Goal: Task Accomplishment & Management: Manage account settings

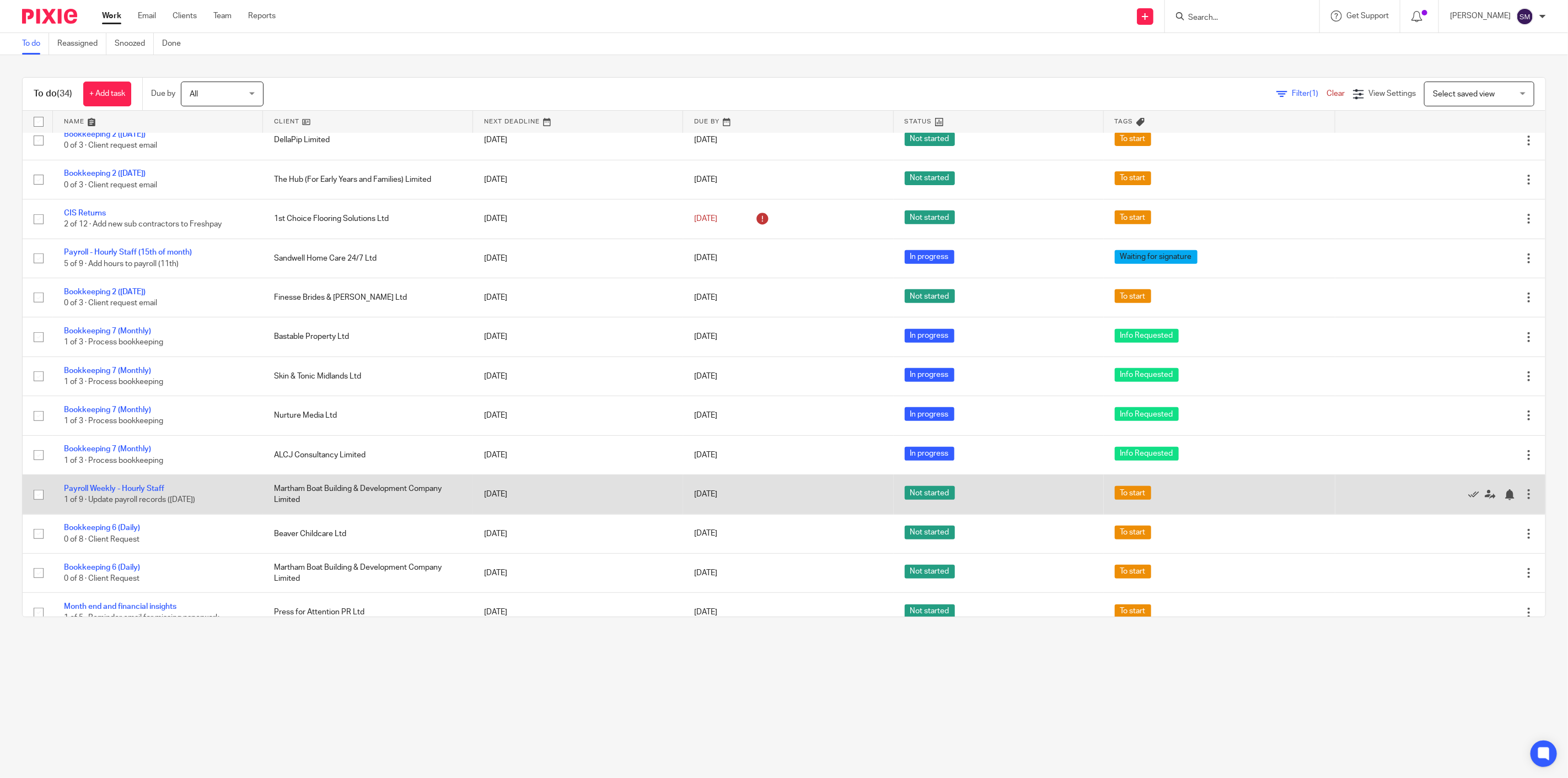
scroll to position [313, 0]
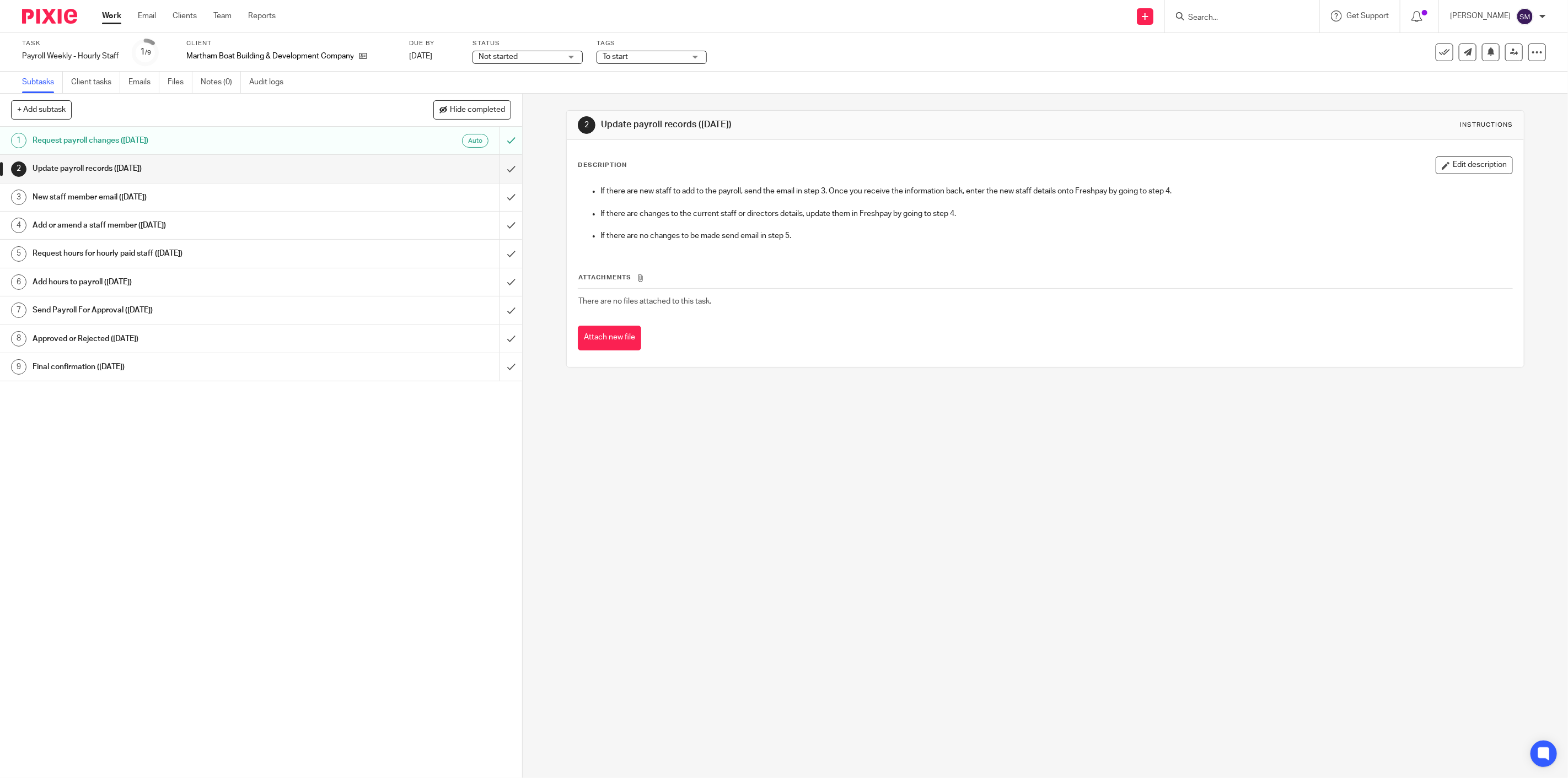
click at [548, 50] on div "Not started Not started" at bounding box center [528, 57] width 111 height 13
click at [515, 94] on span "In progress" at bounding box center [502, 97] width 38 height 8
click at [658, 64] on div "Tags To start To start Urgent In progress Info Requested In query with Paul In …" at bounding box center [651, 52] width 111 height 26
click at [658, 61] on span "To start" at bounding box center [643, 57] width 83 height 11
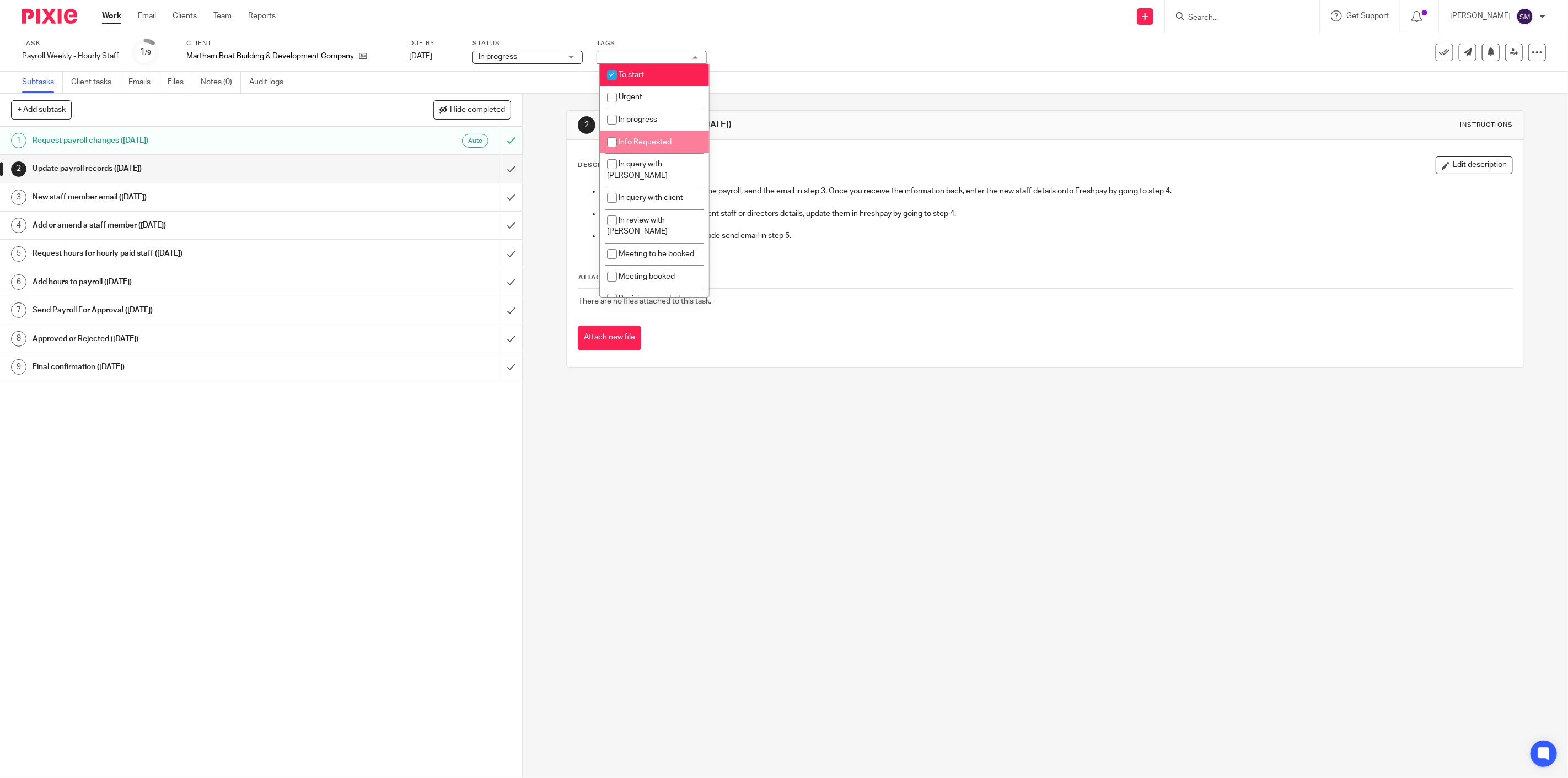
click at [629, 139] on span "Info Requested" at bounding box center [645, 142] width 53 height 8
checkbox input "true"
click at [662, 84] on li "To start" at bounding box center [654, 75] width 109 height 23
checkbox input "false"
click at [748, 71] on div "Subtasks Client tasks Emails Files Notes (0) Audit logs" at bounding box center [784, 82] width 1568 height 22
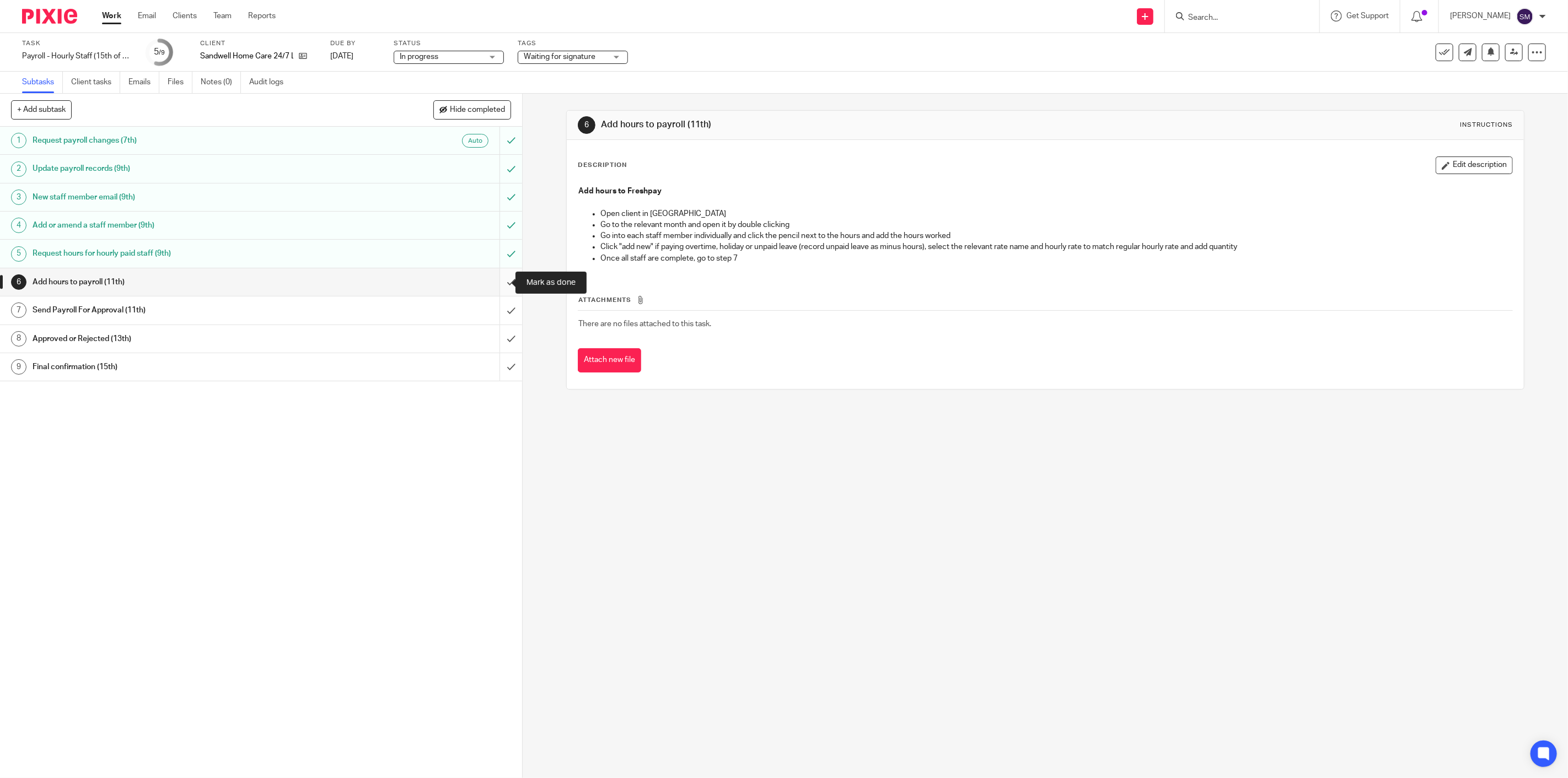
click at [506, 282] on input "submit" at bounding box center [261, 282] width 522 height 28
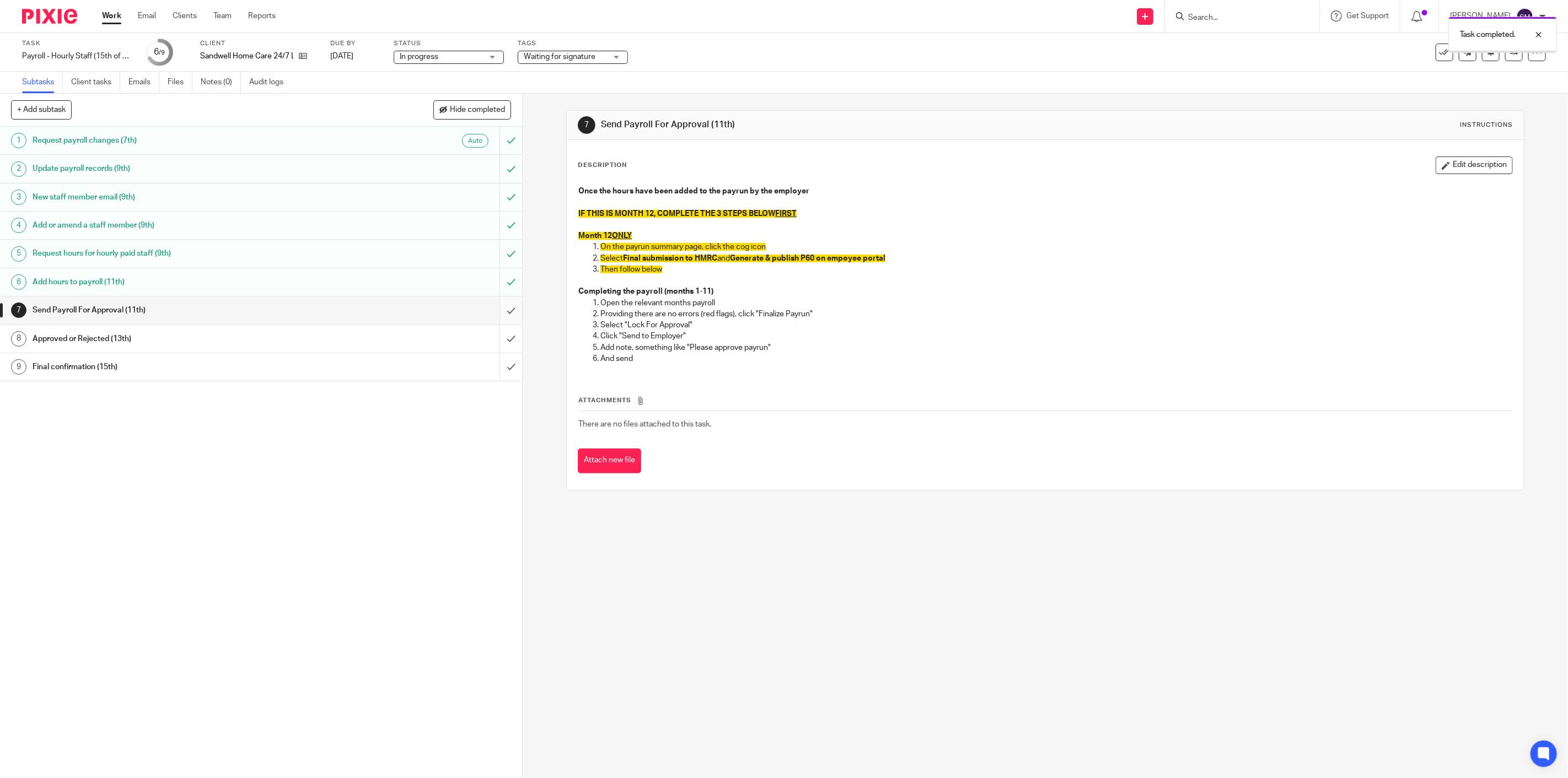
click at [506, 306] on input "submit" at bounding box center [261, 311] width 522 height 28
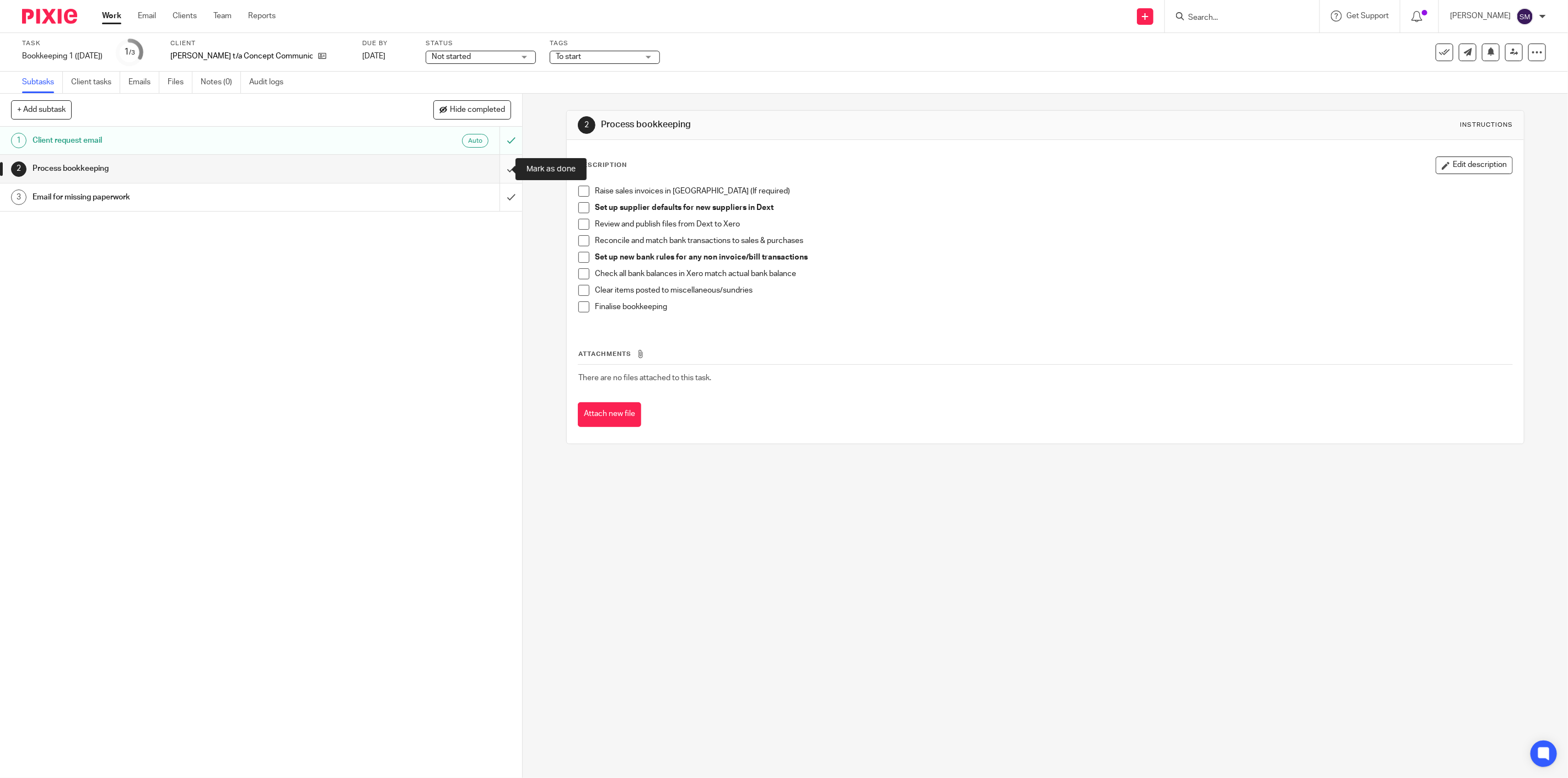
click at [501, 168] on input "submit" at bounding box center [261, 169] width 522 height 28
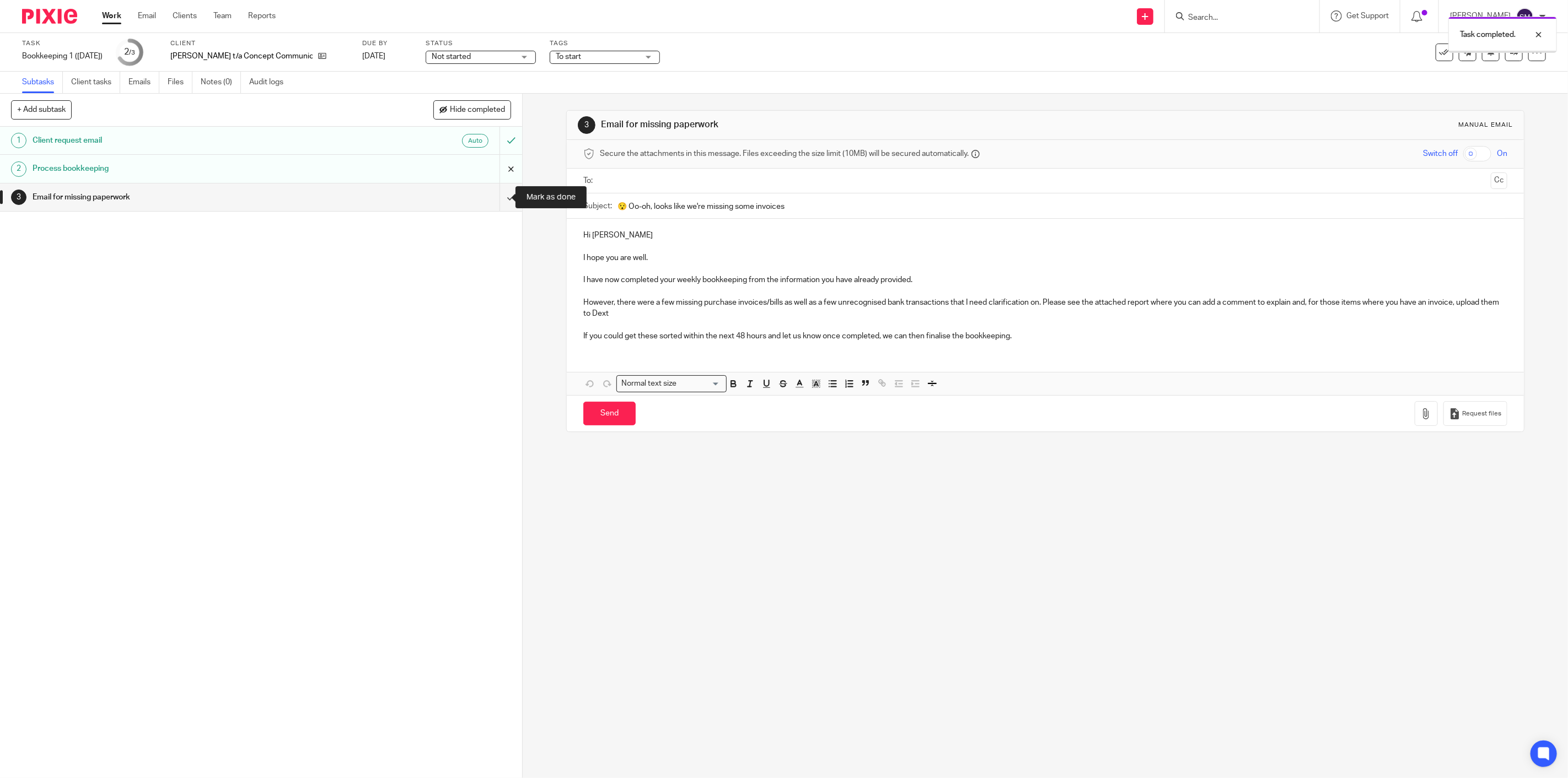
drag, startPoint x: 497, startPoint y: 193, endPoint x: 500, endPoint y: 180, distance: 13.3
click at [497, 193] on input "submit" at bounding box center [261, 198] width 522 height 28
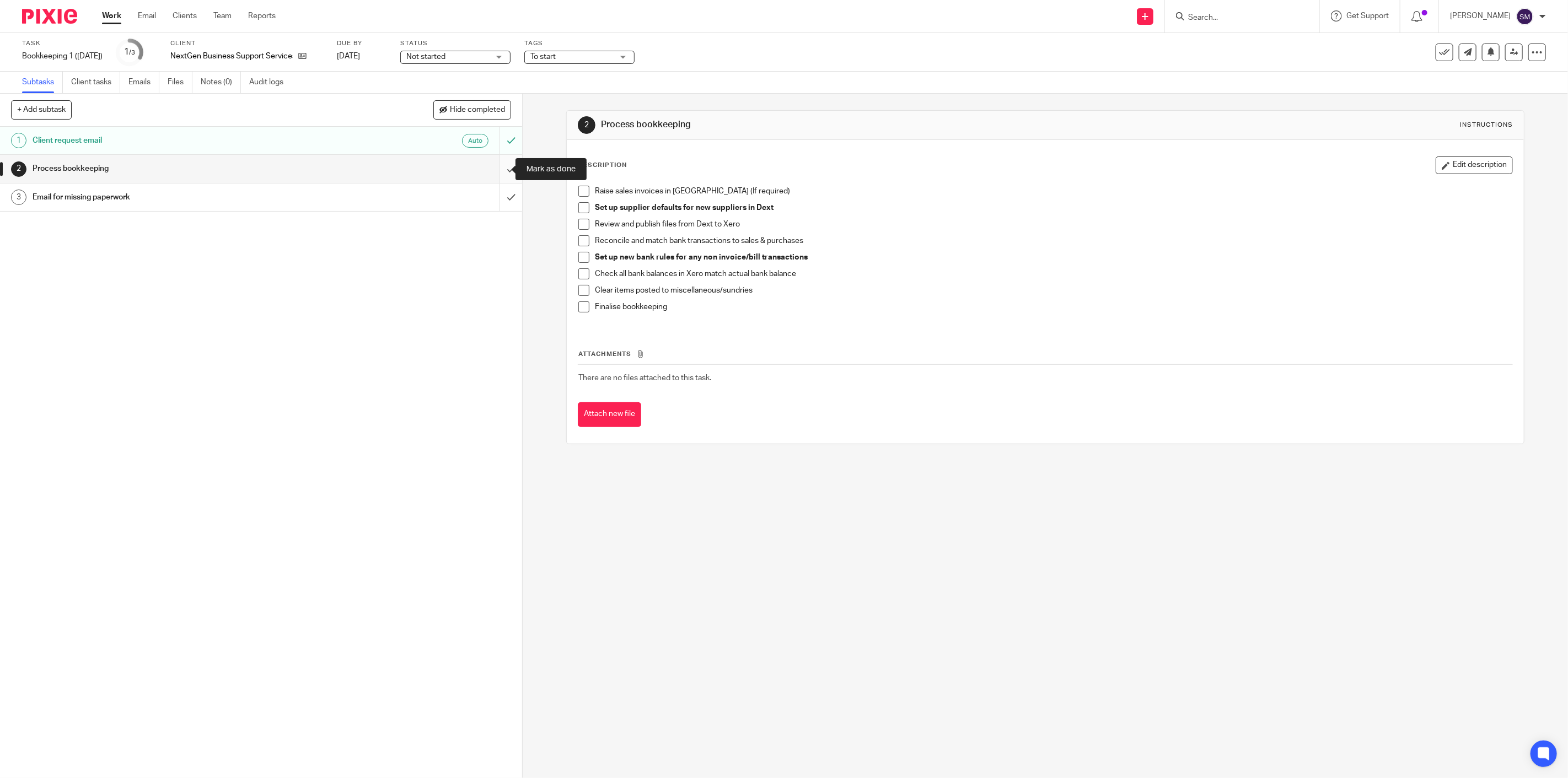
click at [502, 171] on input "submit" at bounding box center [261, 169] width 522 height 28
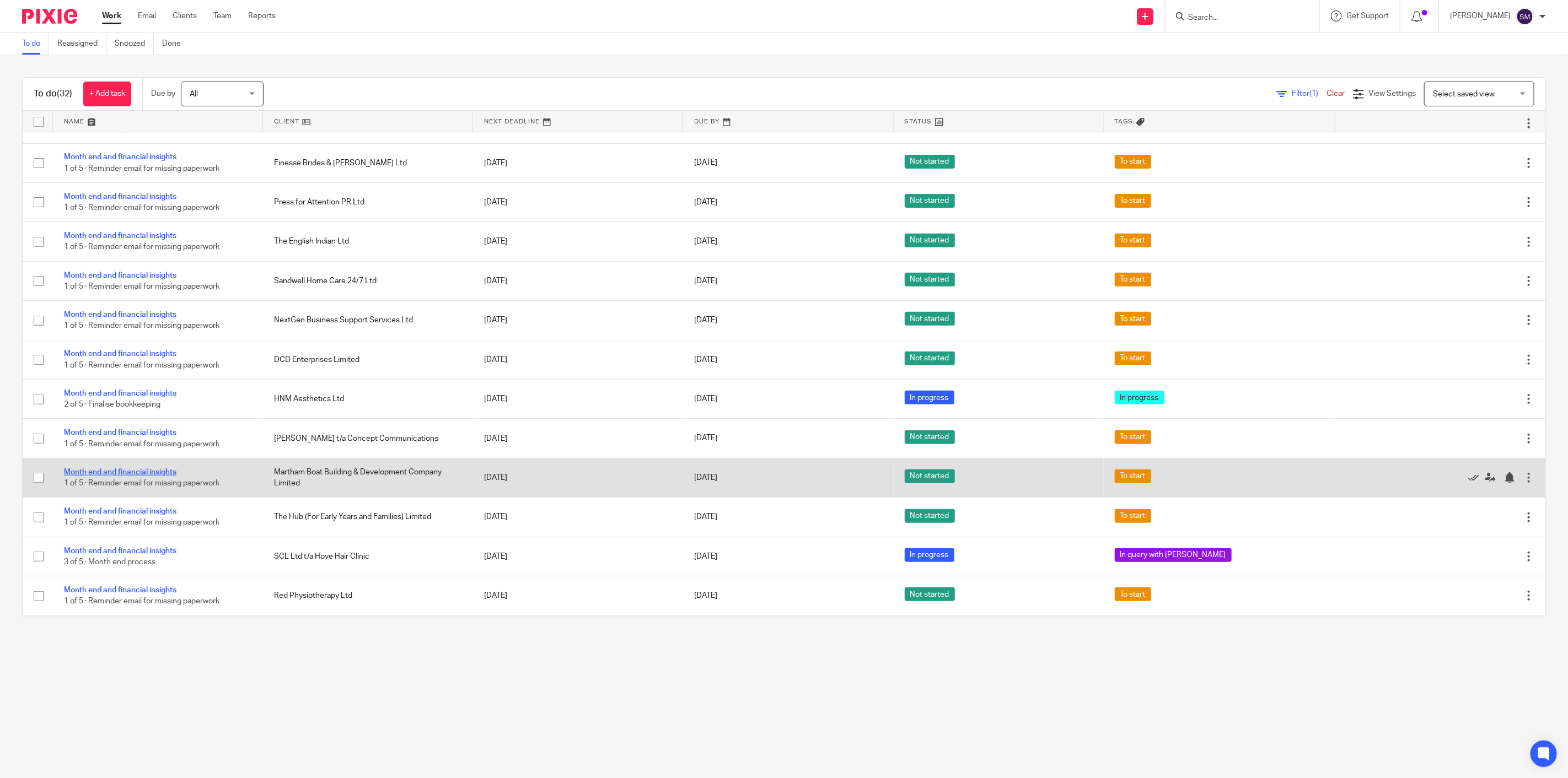
scroll to position [786, 0]
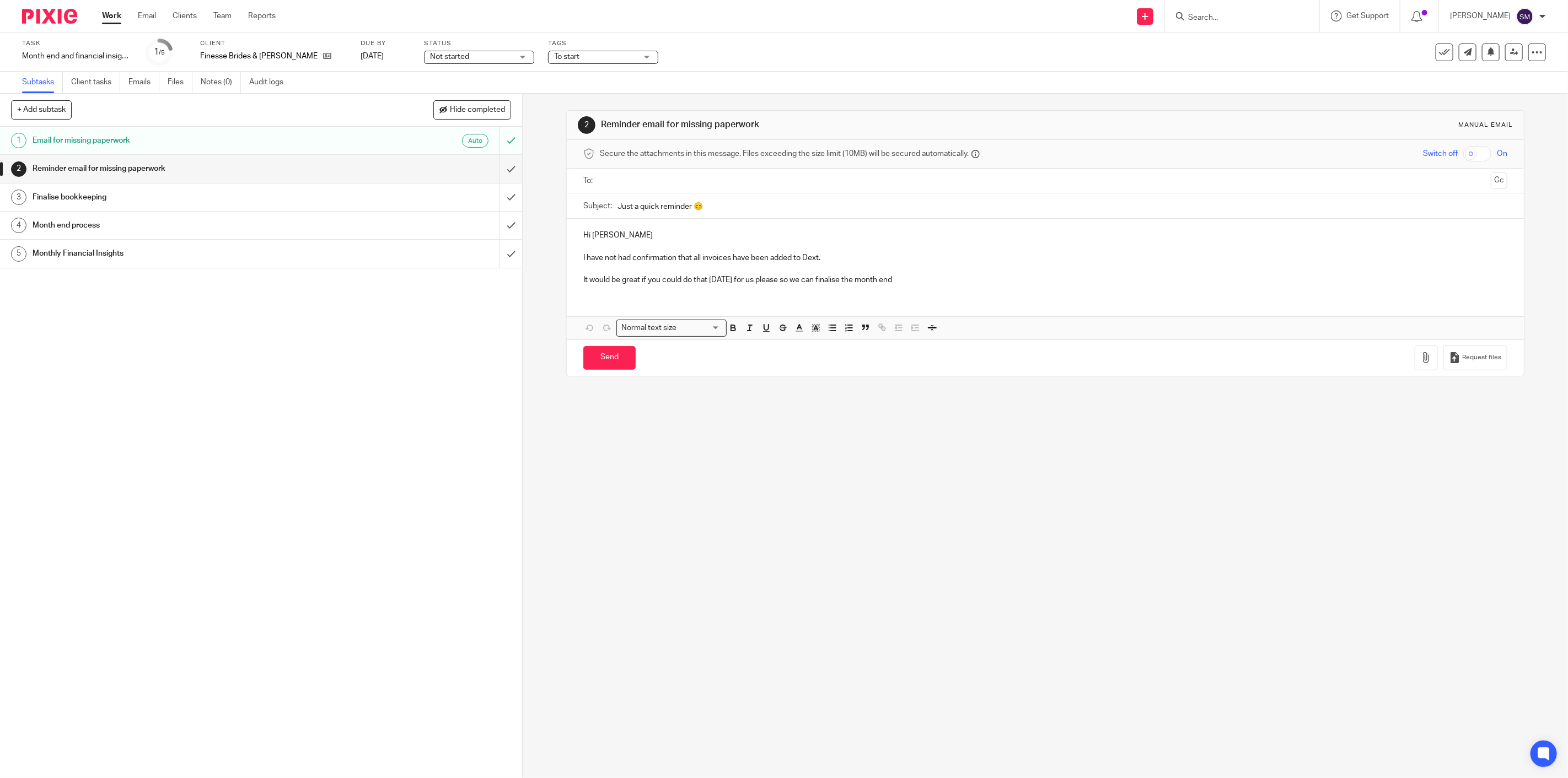
click at [555, 62] on span "To start" at bounding box center [596, 57] width 83 height 11
click at [547, 75] on span "To start" at bounding box center [547, 75] width 25 height 8
checkbox input "false"
drag, startPoint x: 547, startPoint y: 139, endPoint x: 564, endPoint y: 150, distance: 20.2
click at [547, 139] on span "Info Requested" at bounding box center [561, 142] width 53 height 8
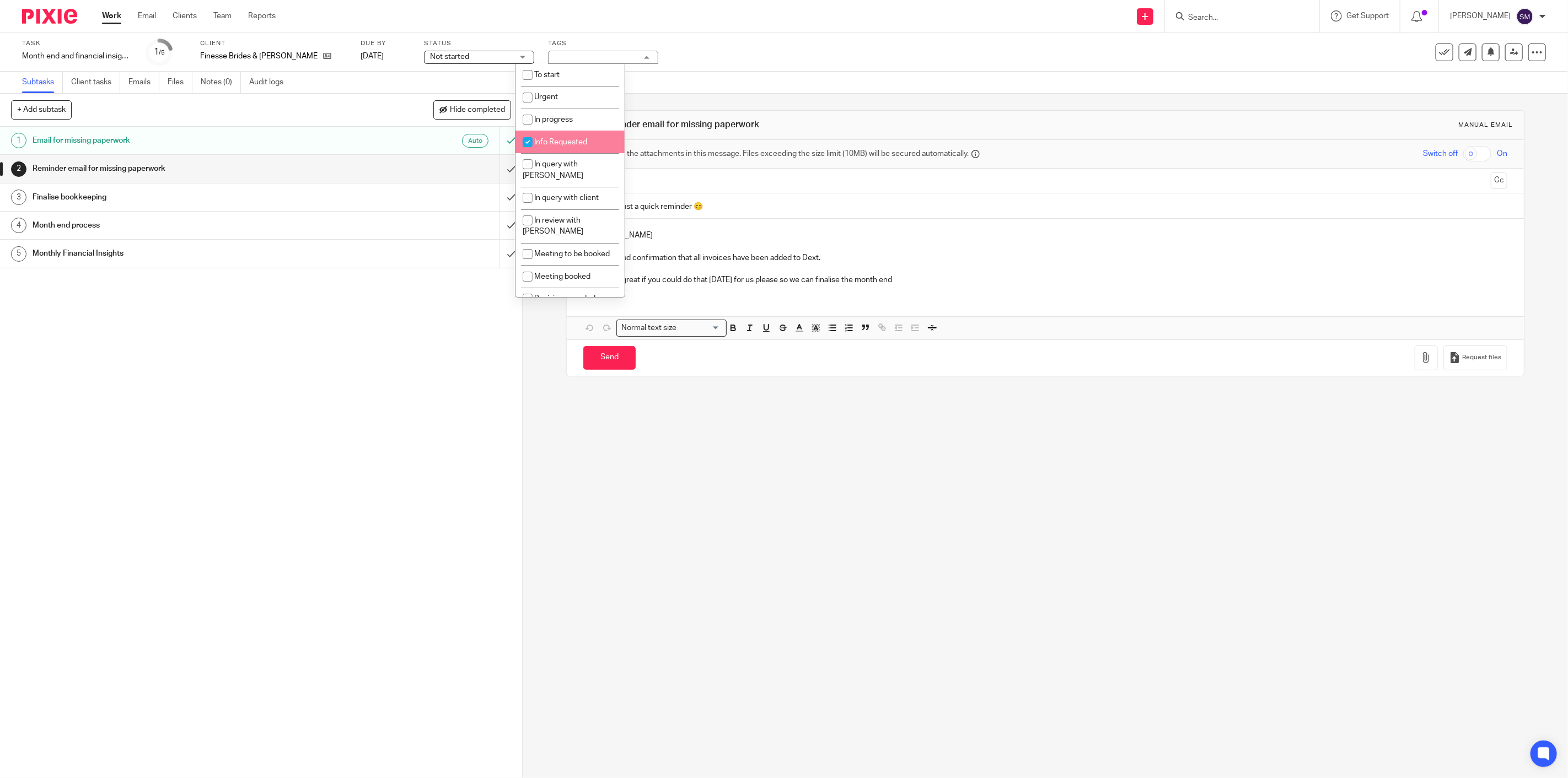
checkbox input "true"
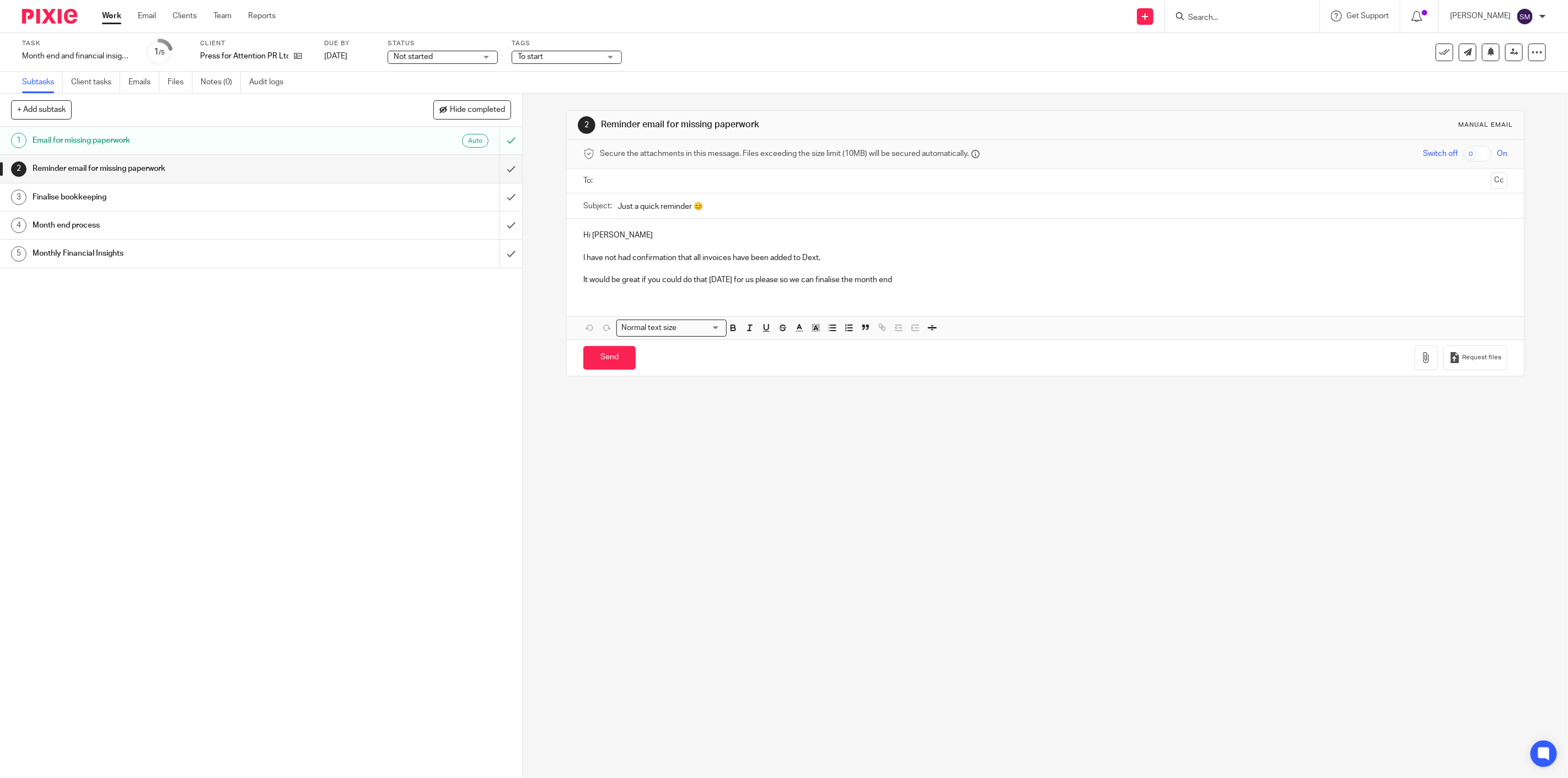
click at [560, 57] on span "To start" at bounding box center [559, 57] width 83 height 11
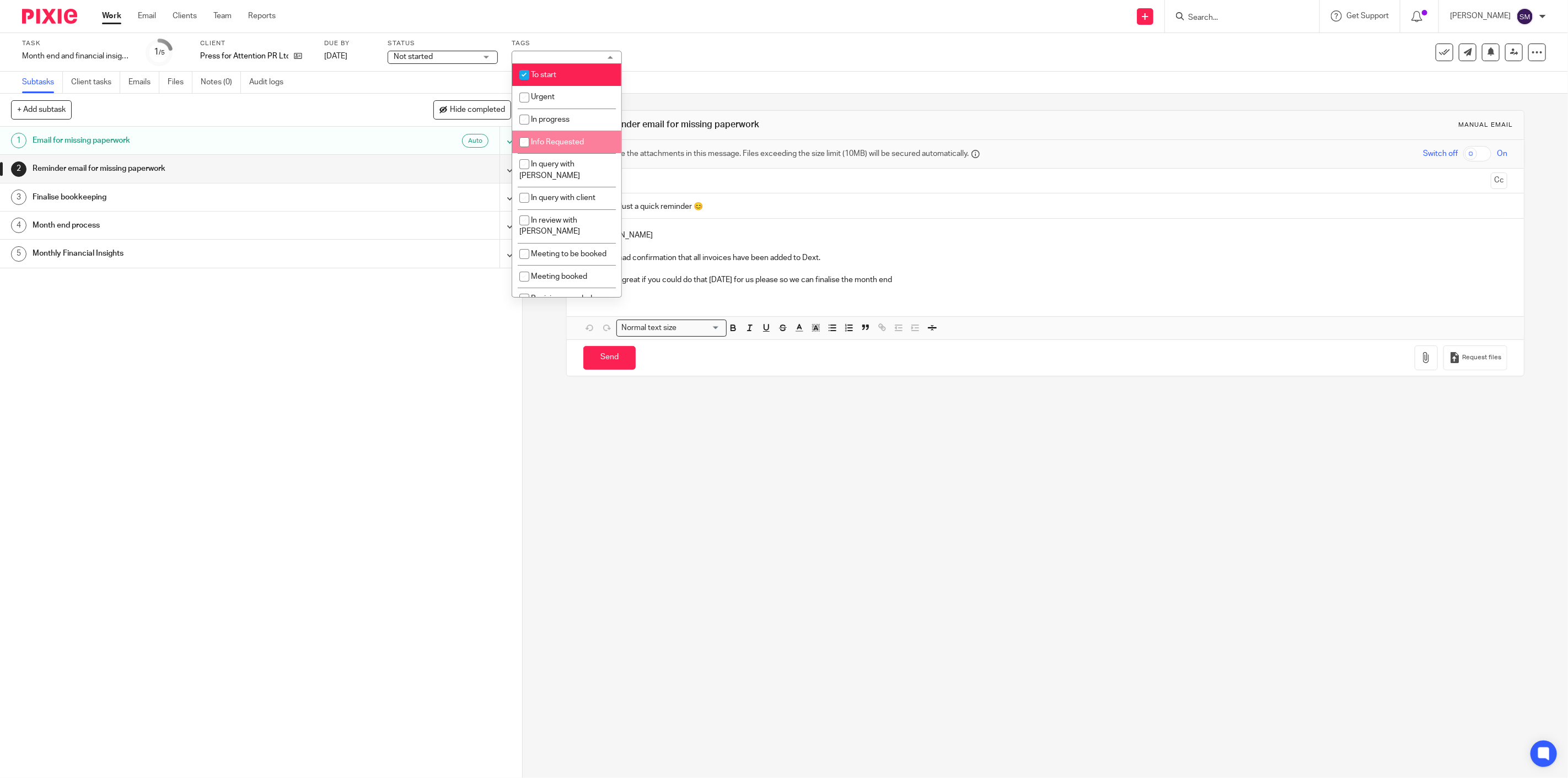
click at [551, 142] on span "Info Requested" at bounding box center [557, 142] width 53 height 8
checkbox input "true"
click at [560, 65] on li "To start" at bounding box center [566, 75] width 109 height 23
checkbox input "false"
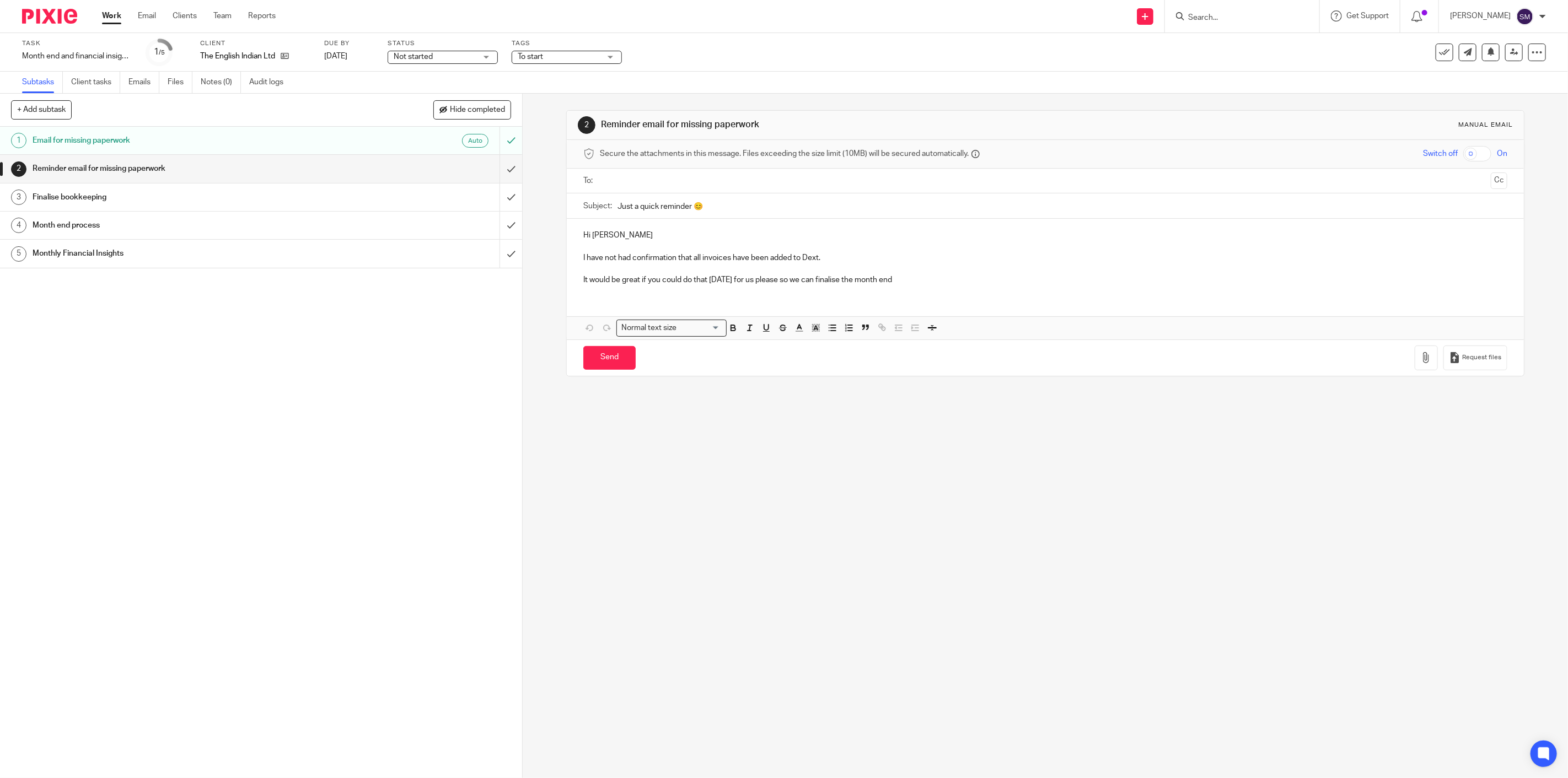
click at [574, 55] on span "To start" at bounding box center [559, 57] width 83 height 11
click at [560, 74] on li "To start" at bounding box center [566, 75] width 109 height 23
checkbox input "false"
click at [553, 139] on li "Info Requested" at bounding box center [566, 142] width 109 height 23
checkbox input "true"
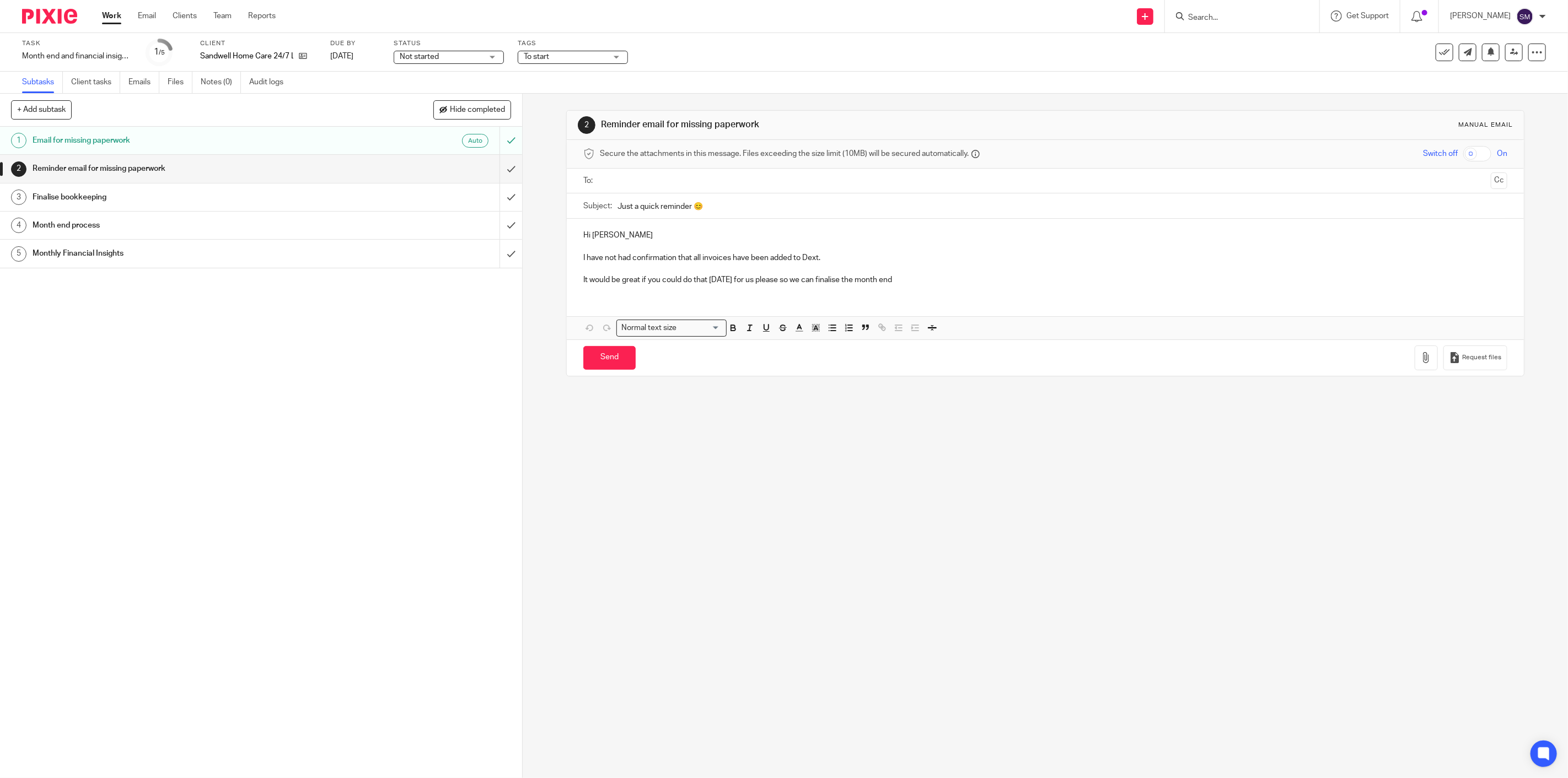
click at [559, 56] on span "To start" at bounding box center [565, 57] width 83 height 11
click at [557, 70] on li "To start" at bounding box center [572, 75] width 109 height 23
checkbox input "false"
click at [565, 138] on li "Info Requested" at bounding box center [572, 142] width 109 height 23
checkbox input "true"
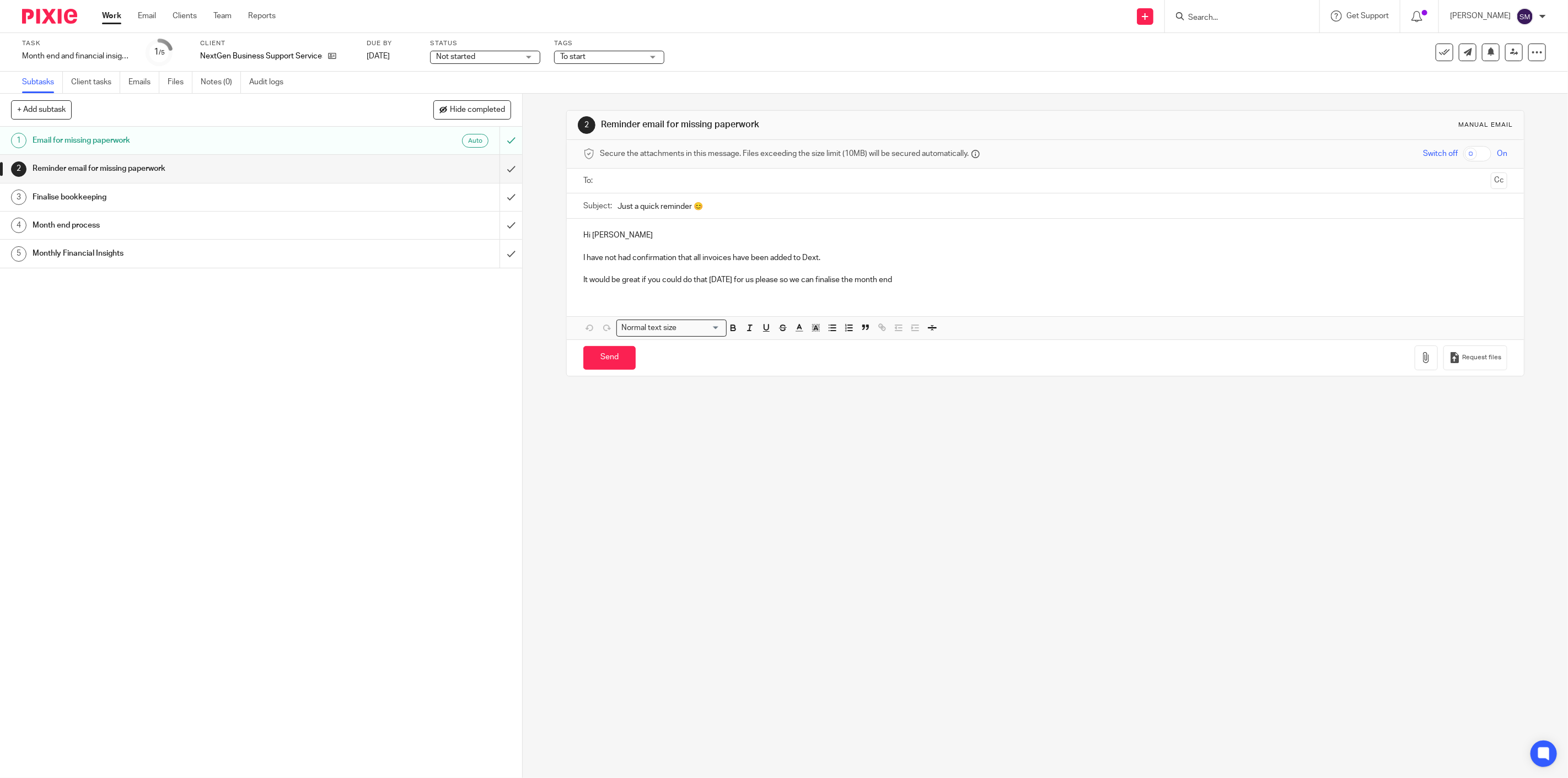
click at [574, 56] on span "To start" at bounding box center [572, 57] width 25 height 8
click at [598, 80] on li "To start" at bounding box center [609, 75] width 109 height 23
checkbox input "false"
click at [595, 145] on span "Info Requested" at bounding box center [600, 142] width 53 height 8
checkbox input "true"
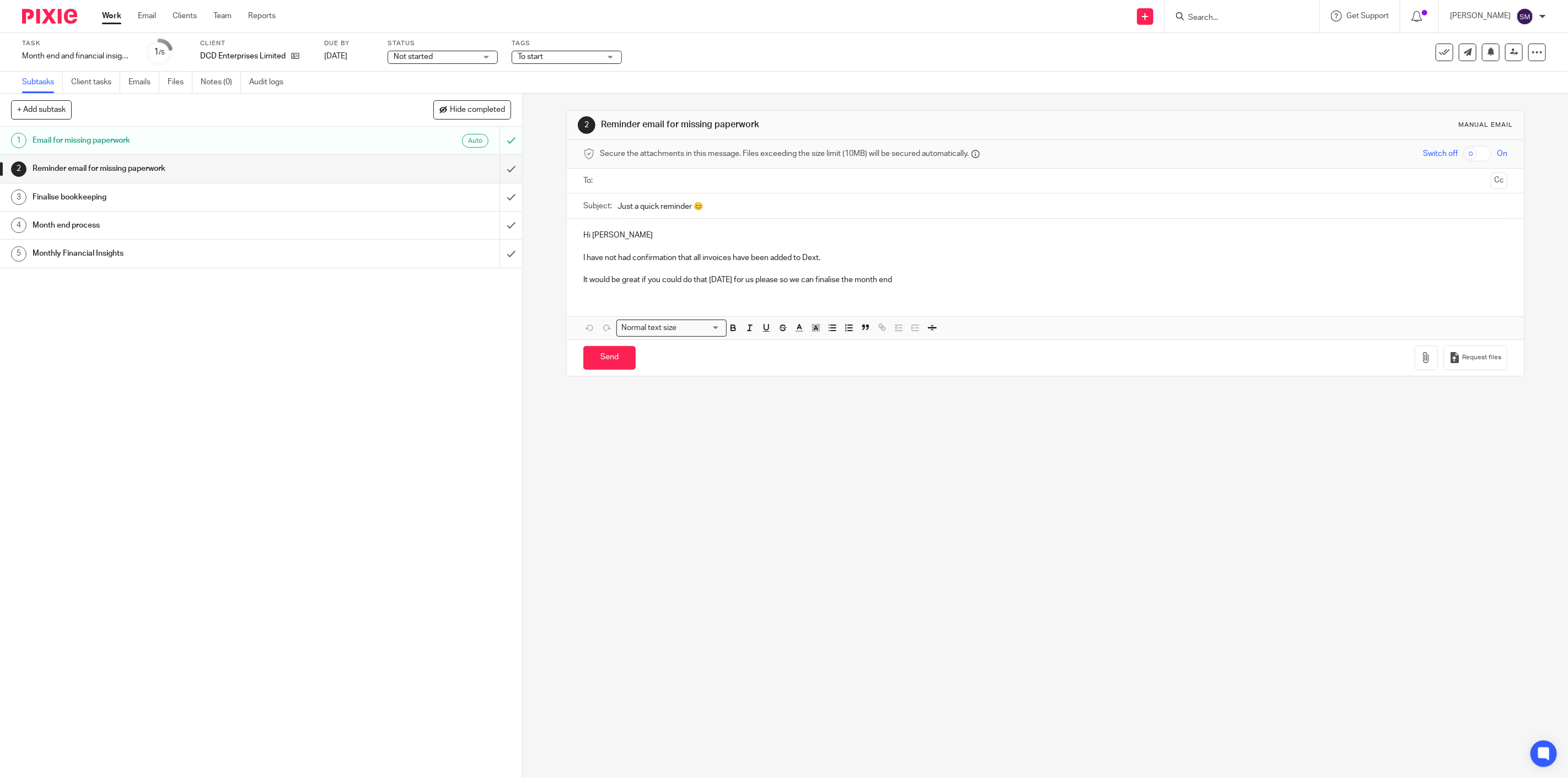
click at [548, 54] on span "To start" at bounding box center [559, 57] width 83 height 11
click at [547, 80] on li "To start" at bounding box center [566, 75] width 109 height 23
checkbox input "false"
click at [553, 147] on li "Info Requested" at bounding box center [566, 142] width 109 height 23
checkbox input "true"
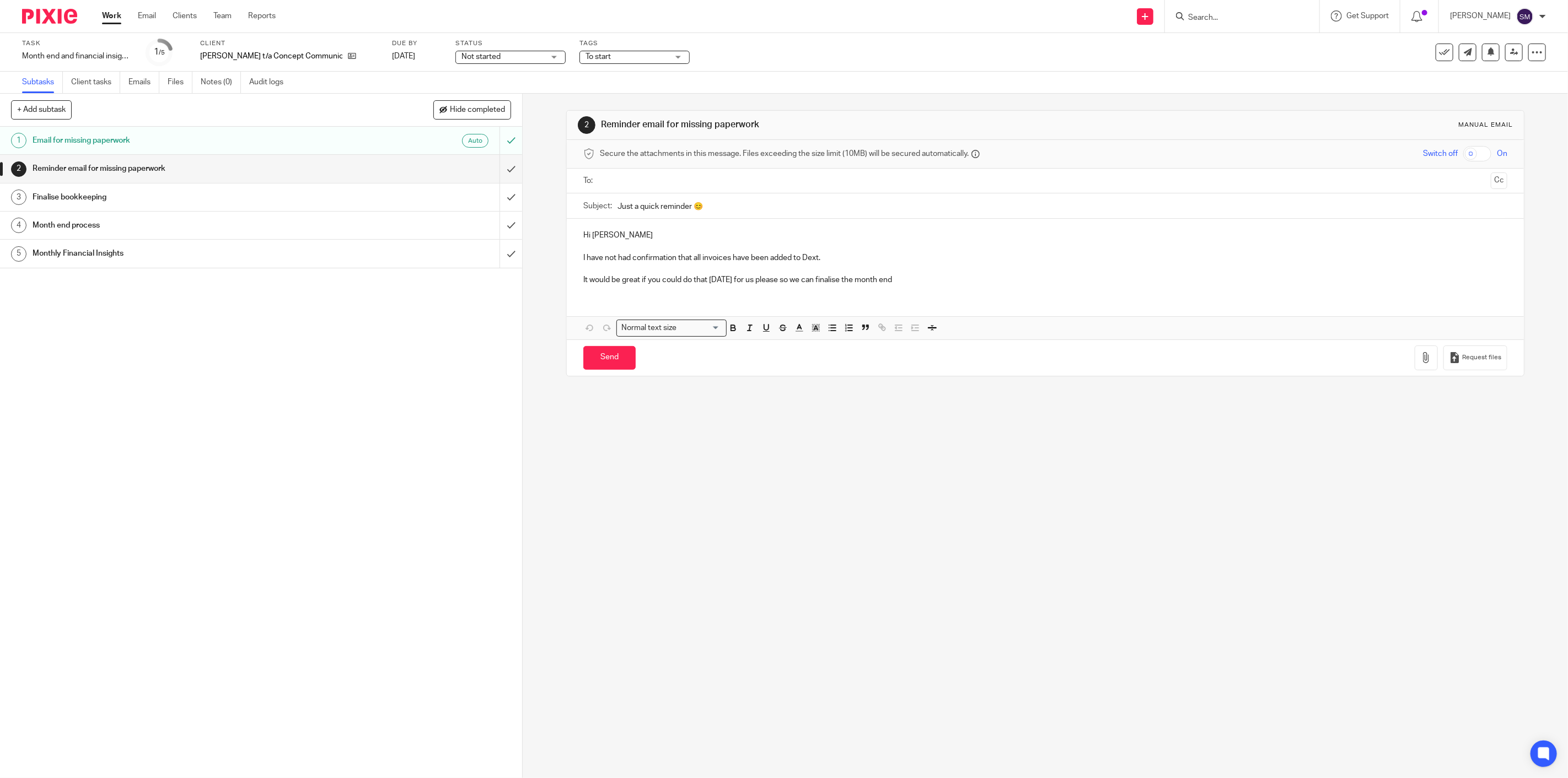
click at [586, 57] on span "To start" at bounding box center [598, 57] width 25 height 8
click at [602, 76] on span "To start" at bounding box center [598, 75] width 25 height 8
checkbox input "false"
click at [592, 139] on span "Info Requested" at bounding box center [612, 142] width 53 height 8
checkbox input "true"
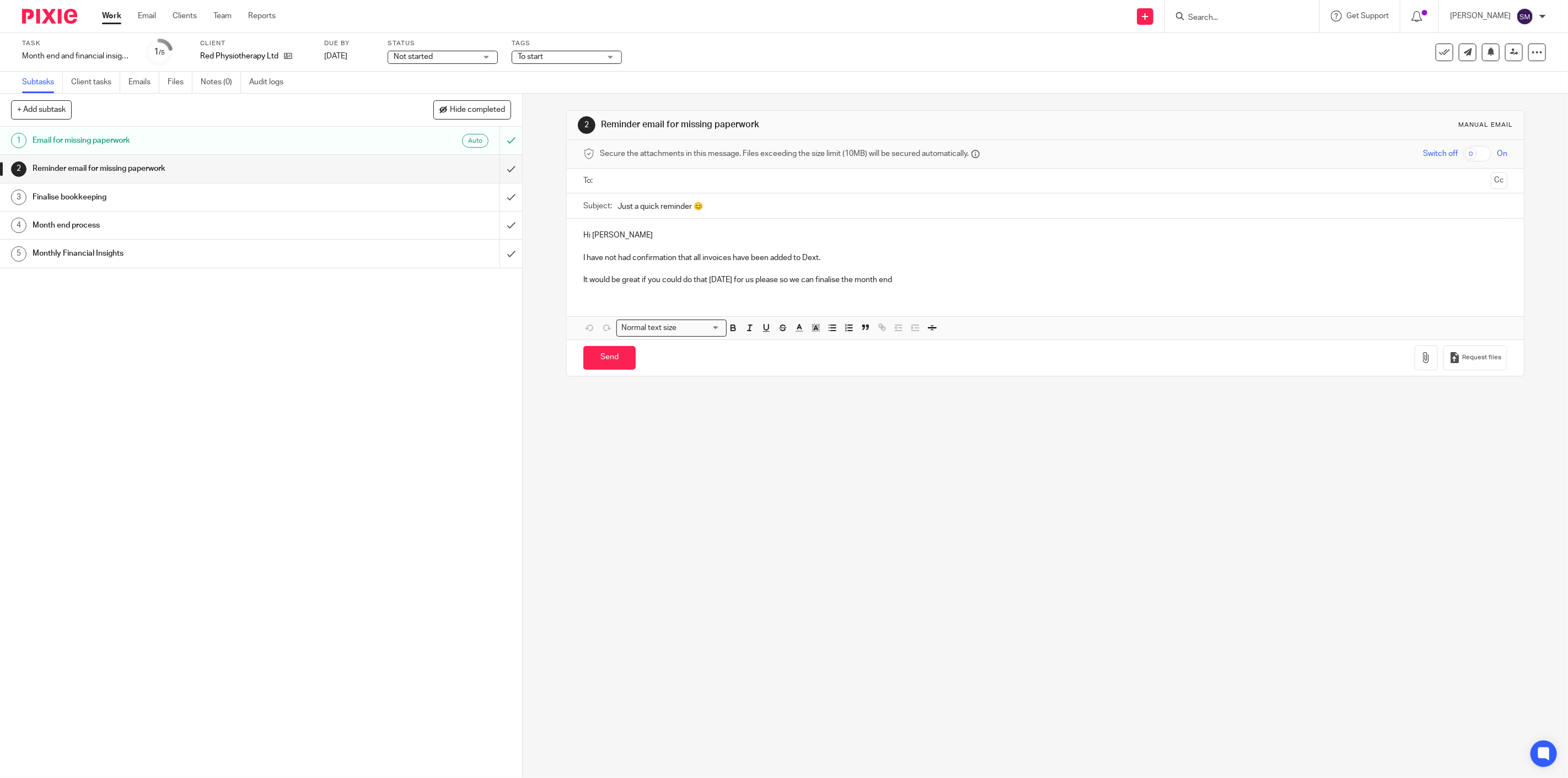
drag, startPoint x: 569, startPoint y: 53, endPoint x: 575, endPoint y: 64, distance: 12.5
click at [567, 54] on span "To start" at bounding box center [559, 57] width 83 height 11
click at [557, 79] on li "To start" at bounding box center [566, 75] width 109 height 23
checkbox input "false"
click at [548, 133] on li "Info Requested" at bounding box center [566, 142] width 109 height 23
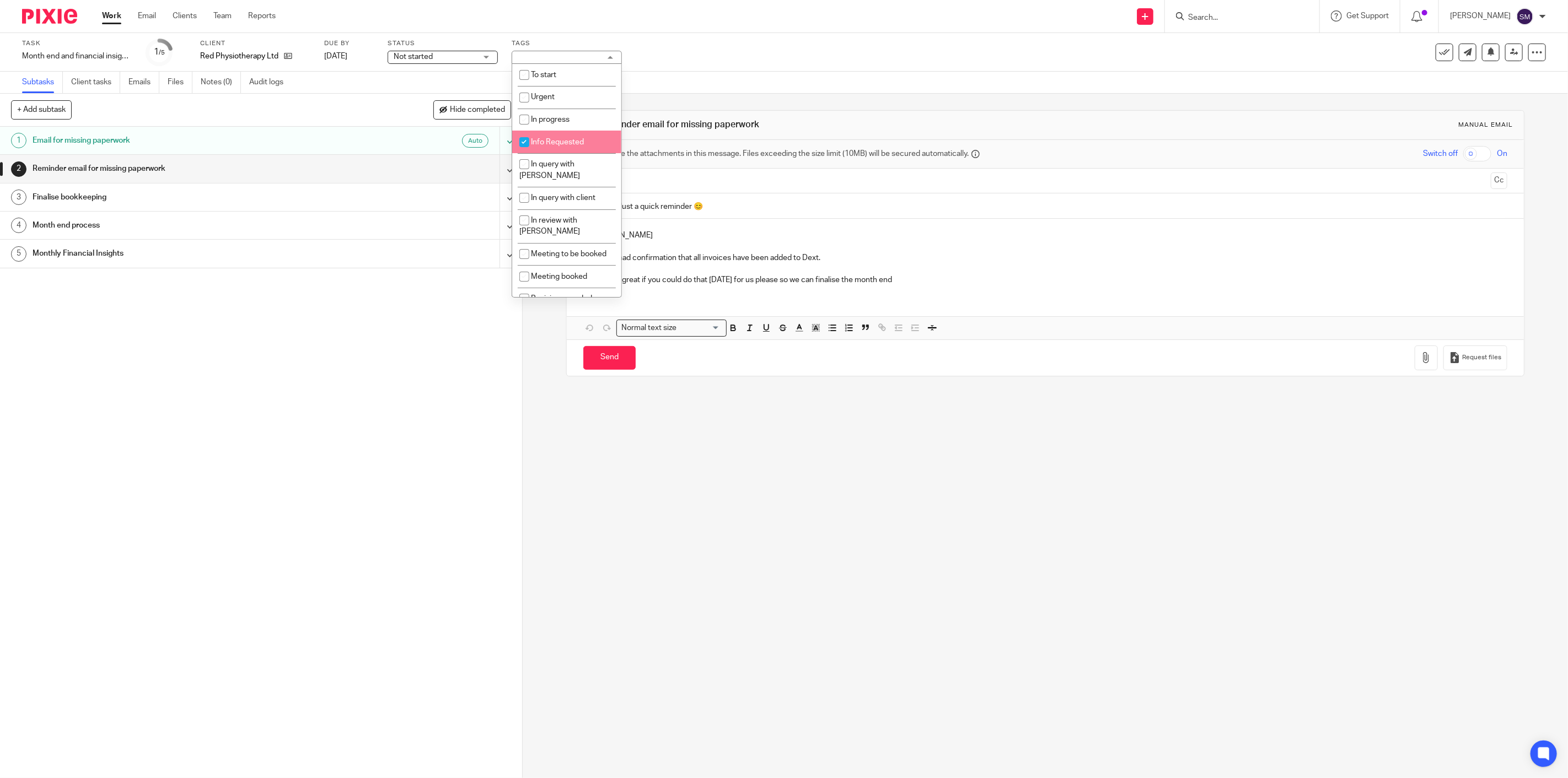
checkbox input "true"
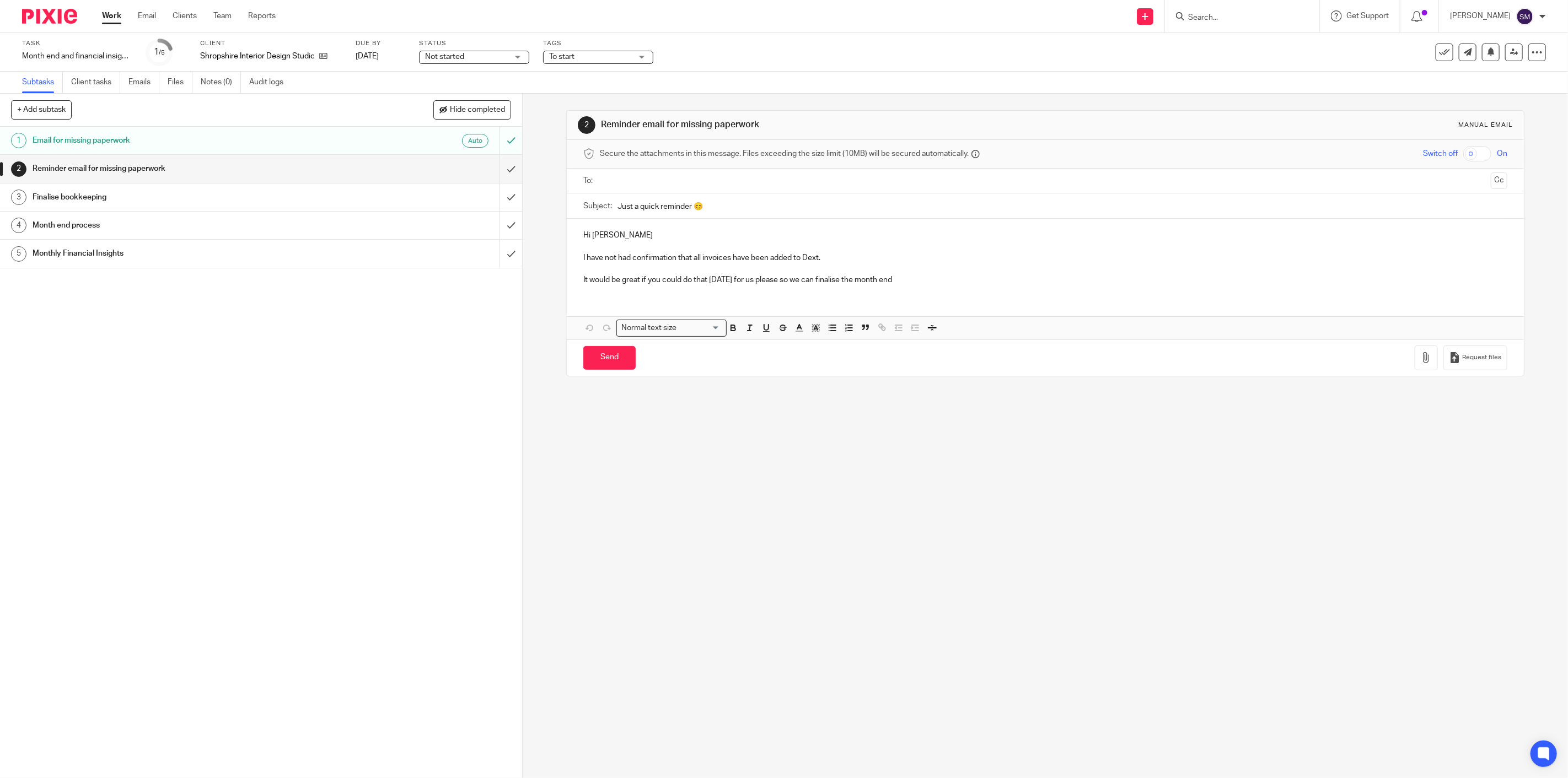
click at [576, 57] on span "To start" at bounding box center [590, 57] width 83 height 11
click at [566, 71] on input "checkbox" at bounding box center [556, 75] width 21 height 21
checkbox input "false"
click at [571, 136] on li "Info Requested" at bounding box center [598, 142] width 109 height 23
checkbox input "true"
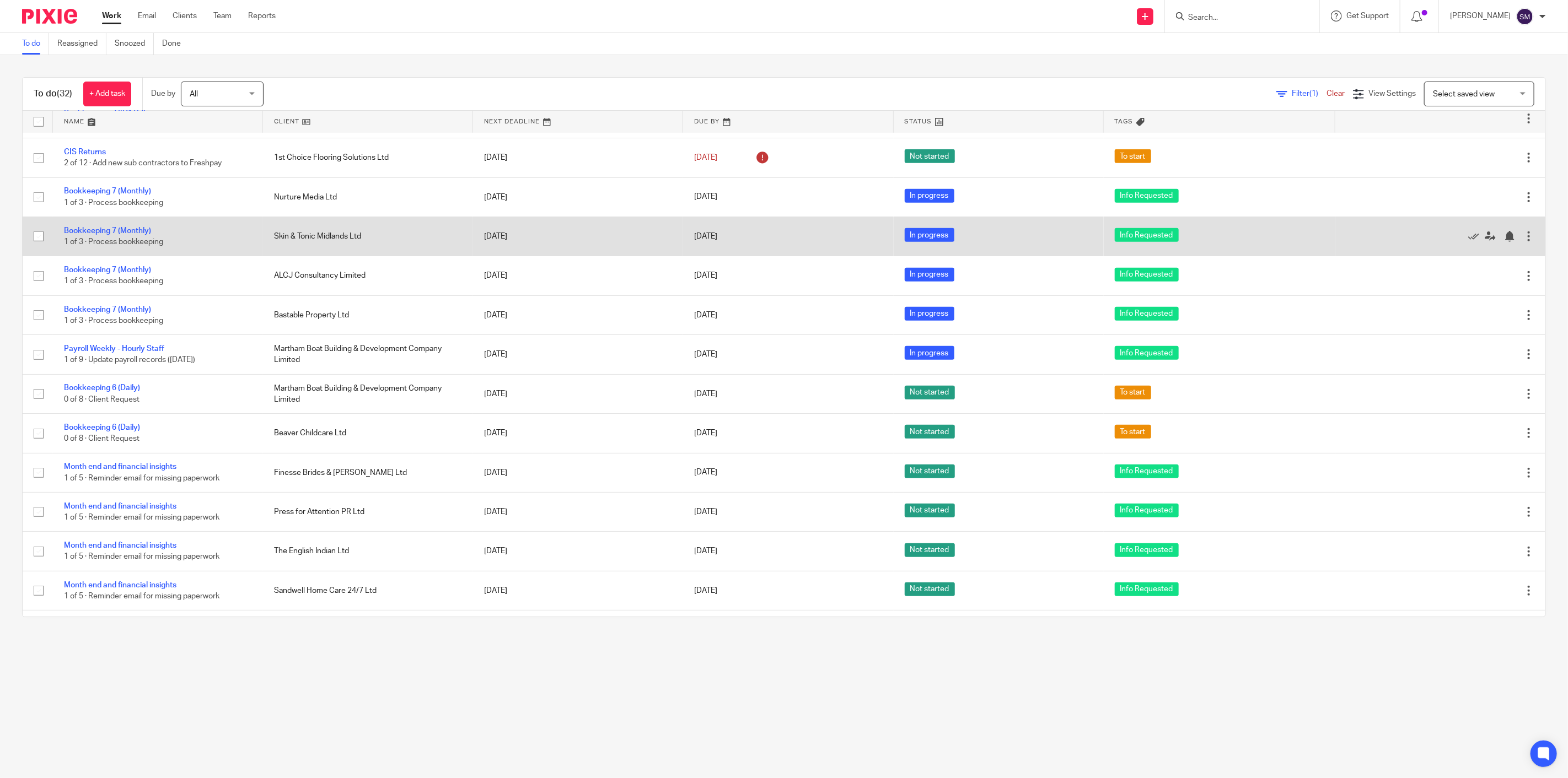
scroll to position [489, 0]
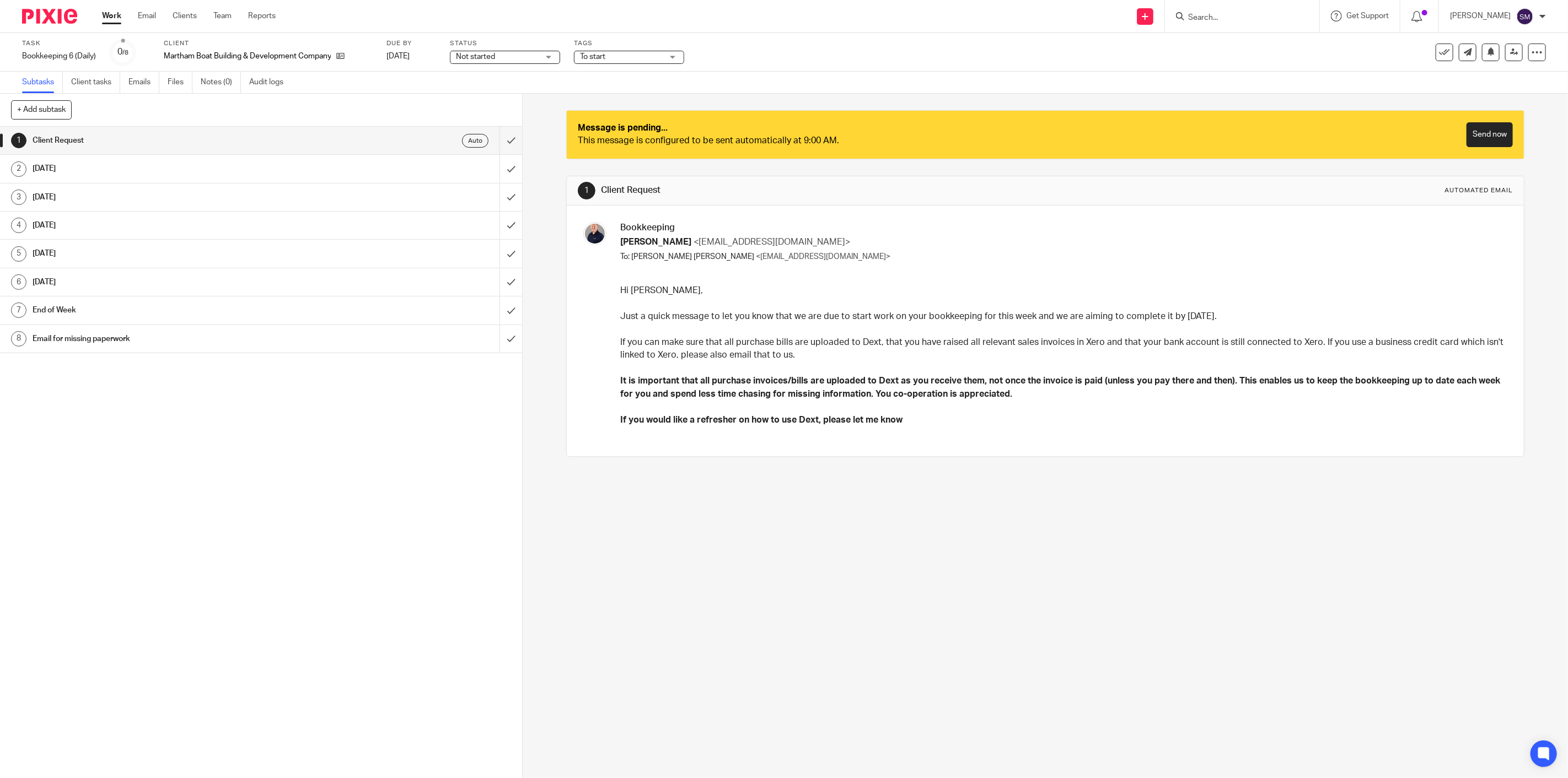
click at [525, 58] on span "Not started" at bounding box center [497, 57] width 83 height 11
click at [622, 64] on div "Tags To start To start Urgent In progress Info Requested In query with Paul In …" at bounding box center [629, 52] width 111 height 26
click at [616, 57] on span "To start" at bounding box center [621, 57] width 83 height 11
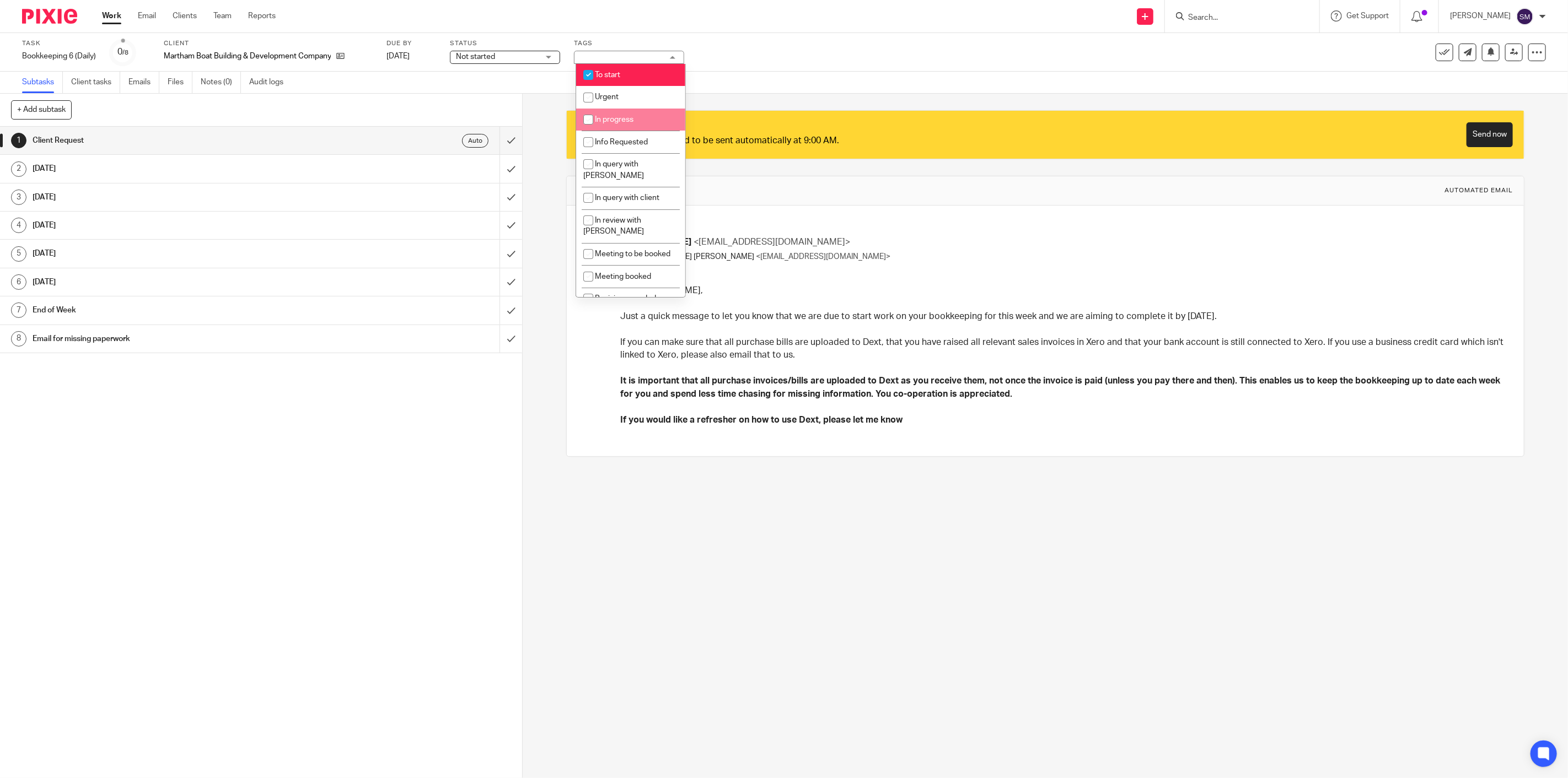
click at [602, 118] on span "In progress" at bounding box center [614, 119] width 38 height 8
checkbox input "true"
drag, startPoint x: 596, startPoint y: 70, endPoint x: 640, endPoint y: 74, distance: 44.2
click at [596, 70] on input "checkbox" at bounding box center [589, 75] width 21 height 21
checkbox input "false"
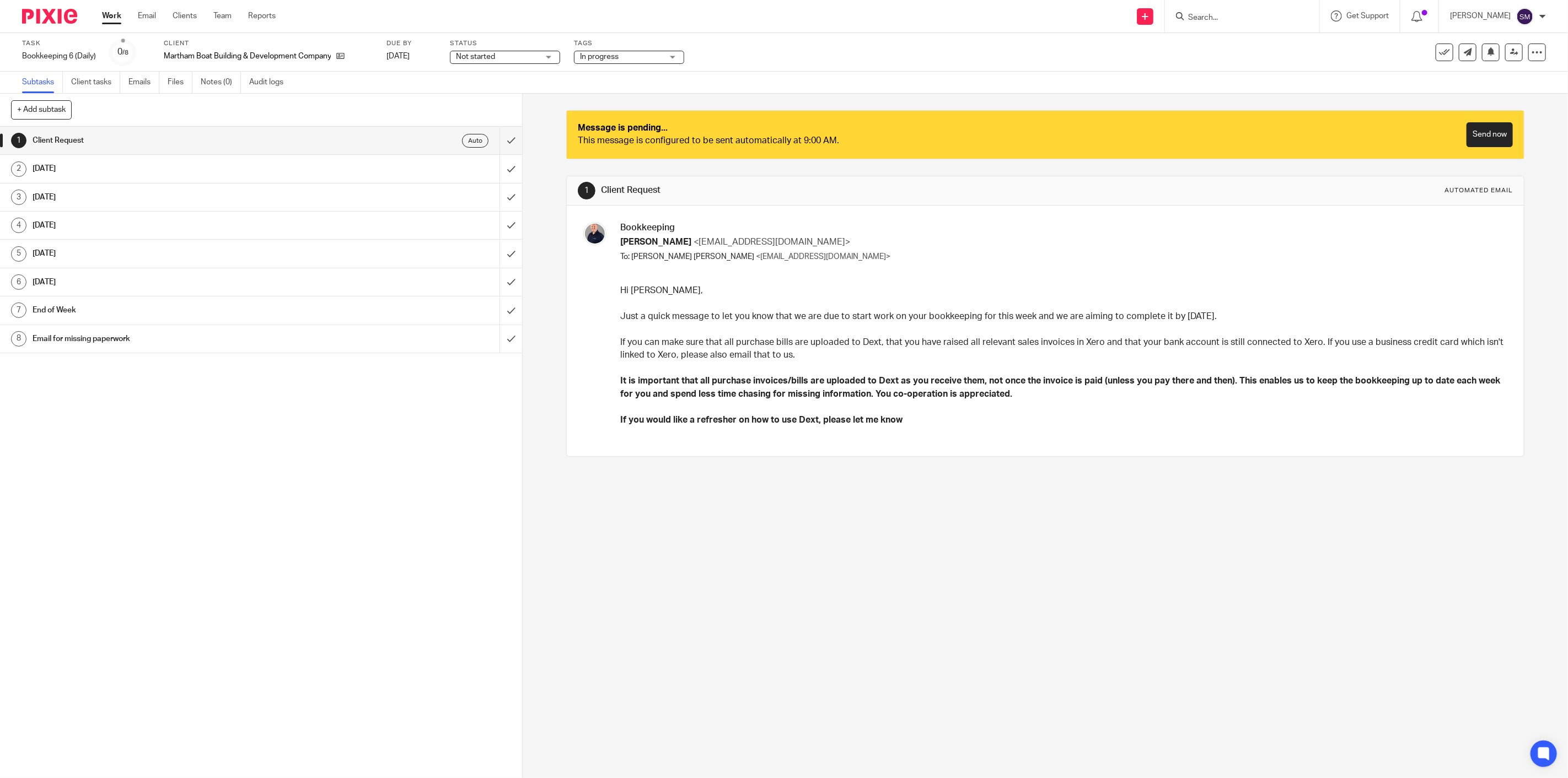
click at [530, 53] on span "Not started" at bounding box center [497, 57] width 83 height 11
click at [509, 92] on li "In progress" at bounding box center [506, 97] width 109 height 23
click at [437, 52] on span "Not started" at bounding box center [398, 57] width 83 height 11
click at [406, 92] on li "In progress" at bounding box center [407, 97] width 109 height 23
click at [533, 55] on span "To start" at bounding box center [522, 57] width 83 height 11
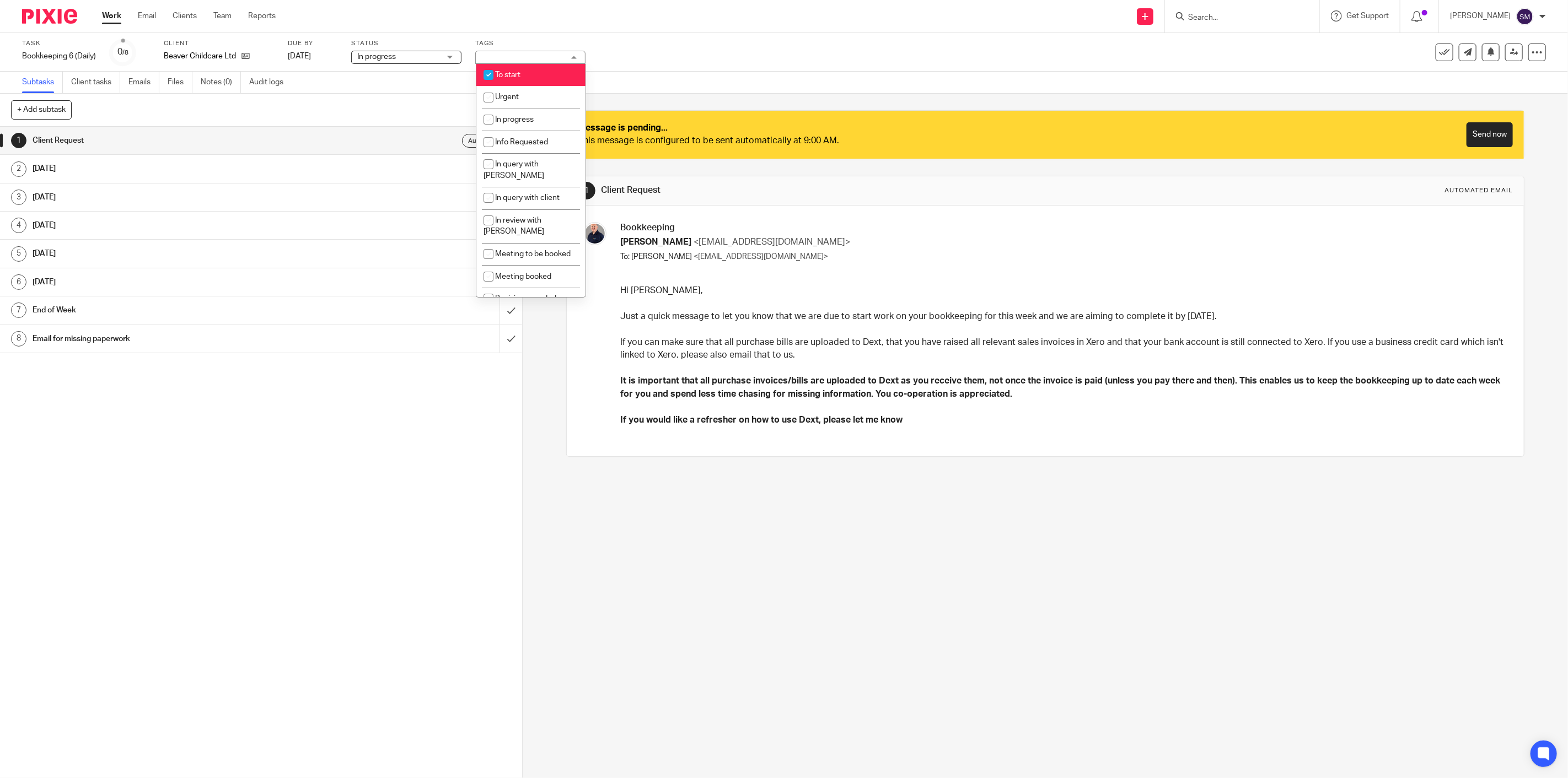
click at [522, 78] on li "To start" at bounding box center [530, 75] width 109 height 23
checkbox input "false"
click at [514, 116] on li "In progress" at bounding box center [530, 120] width 109 height 23
checkbox input "true"
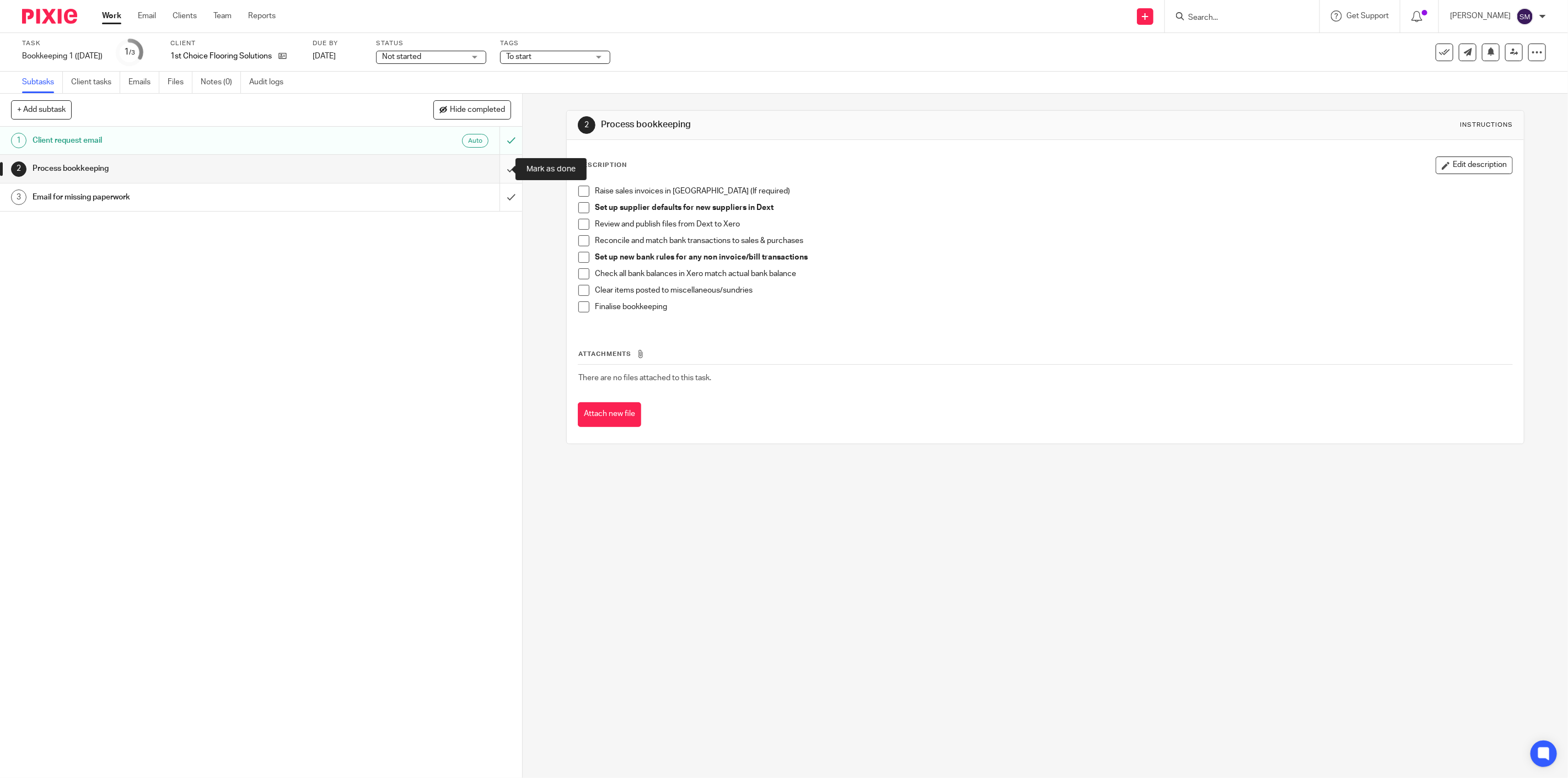
click at [499, 163] on input "submit" at bounding box center [261, 169] width 522 height 28
click at [499, 170] on input "submit" at bounding box center [261, 169] width 522 height 28
